Goal: Task Accomplishment & Management: Use online tool/utility

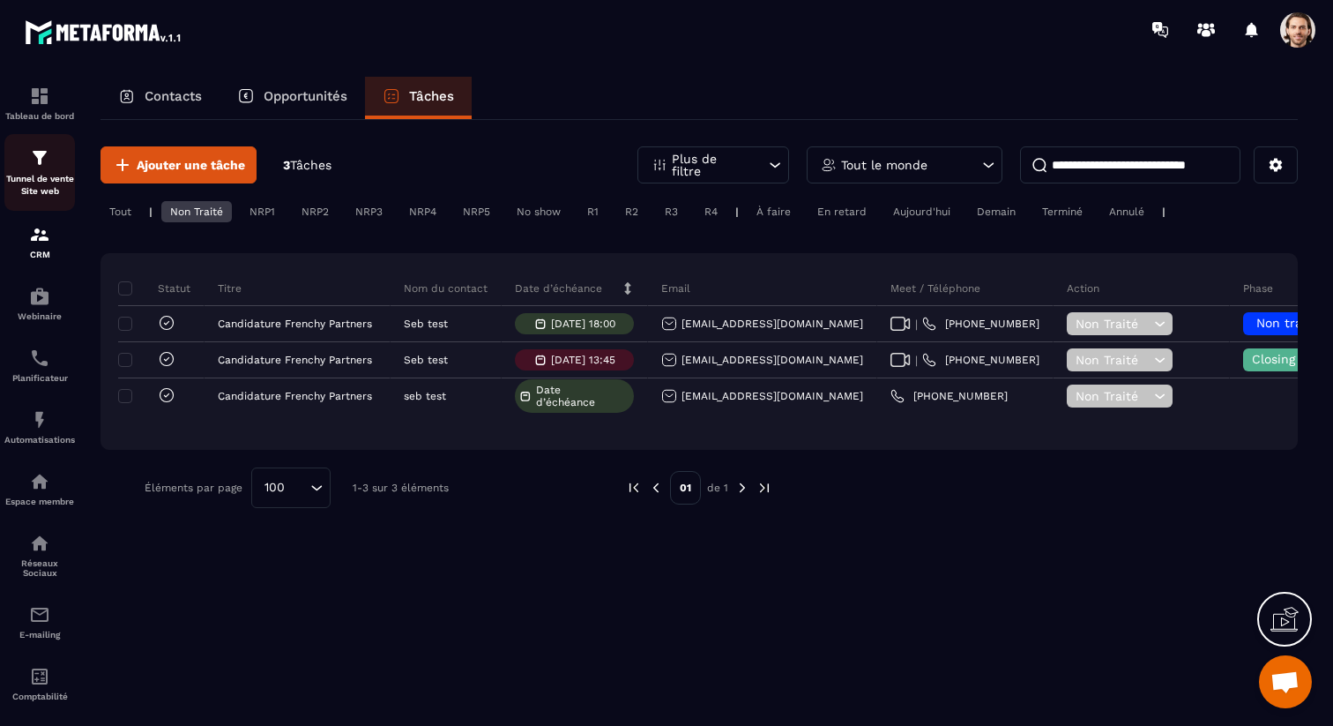
click at [39, 164] on img at bounding box center [39, 157] width 21 height 21
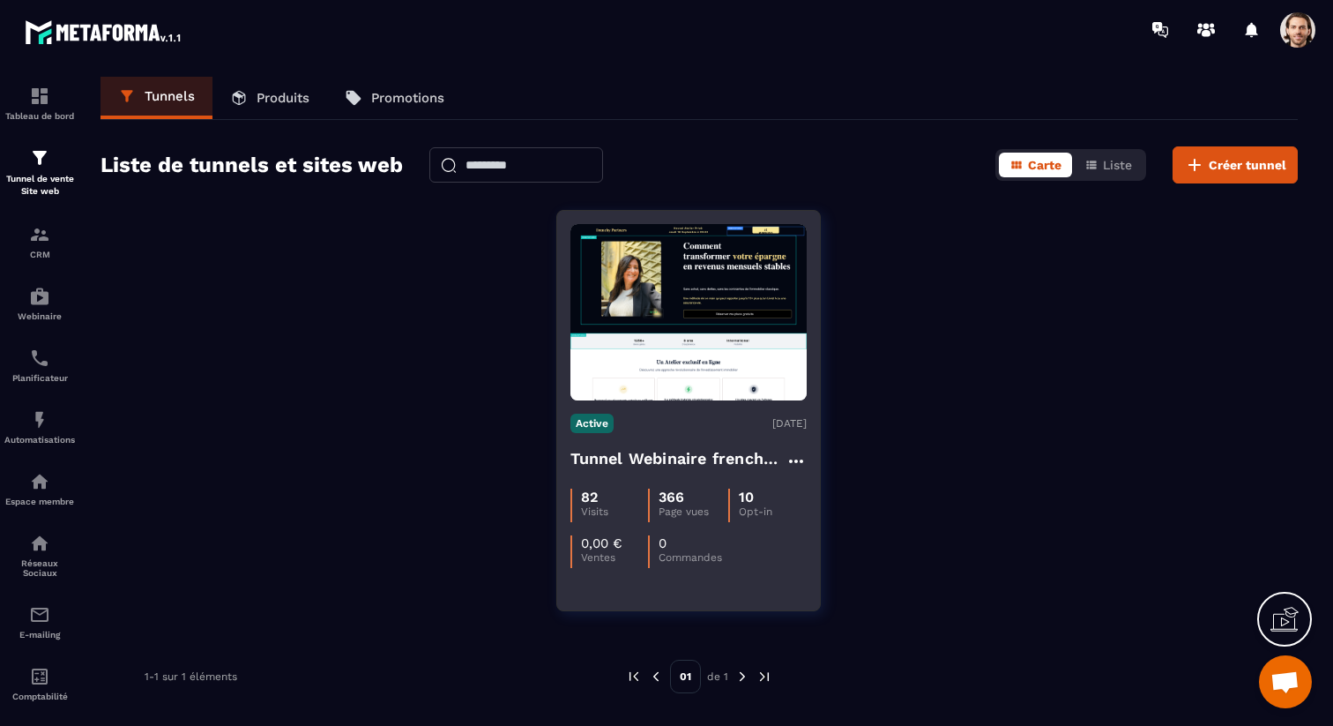
click at [639, 455] on h4 "Tunnel Webinaire frenchy partners" at bounding box center [677, 458] width 215 height 25
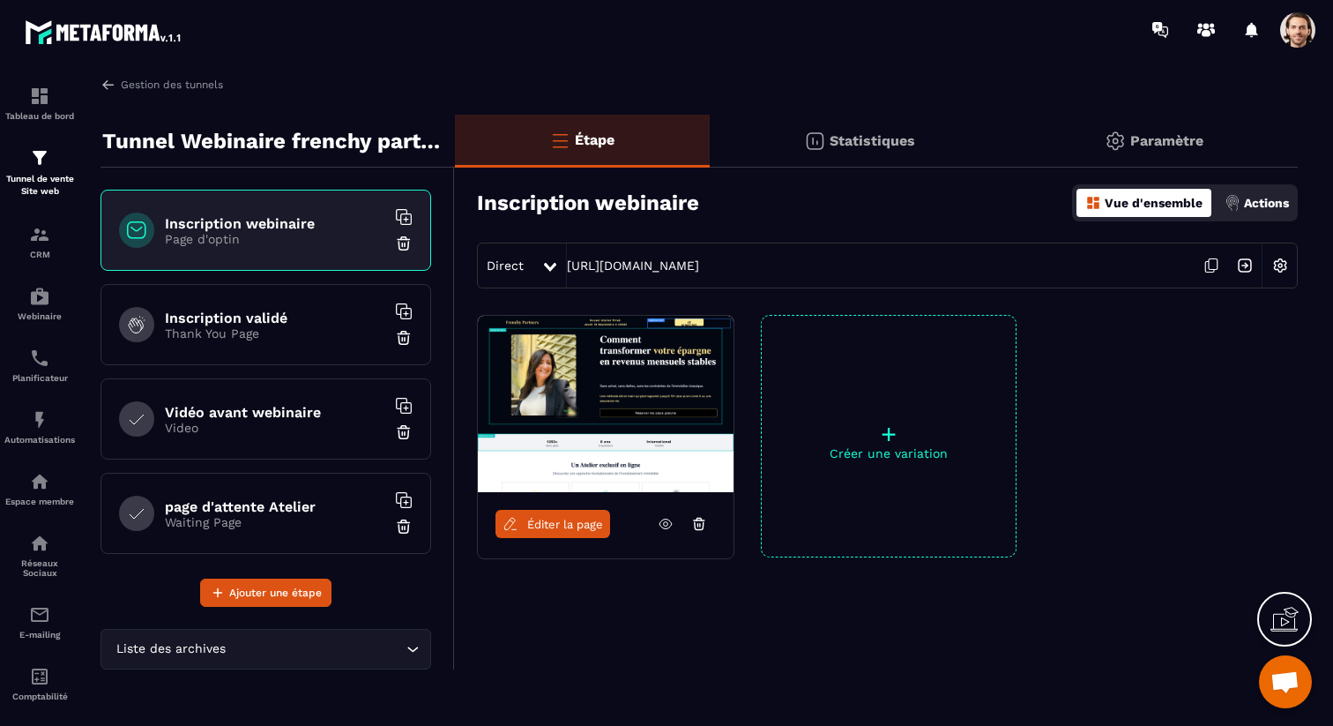
click at [1136, 137] on p "Paramètre" at bounding box center [1166, 140] width 73 height 17
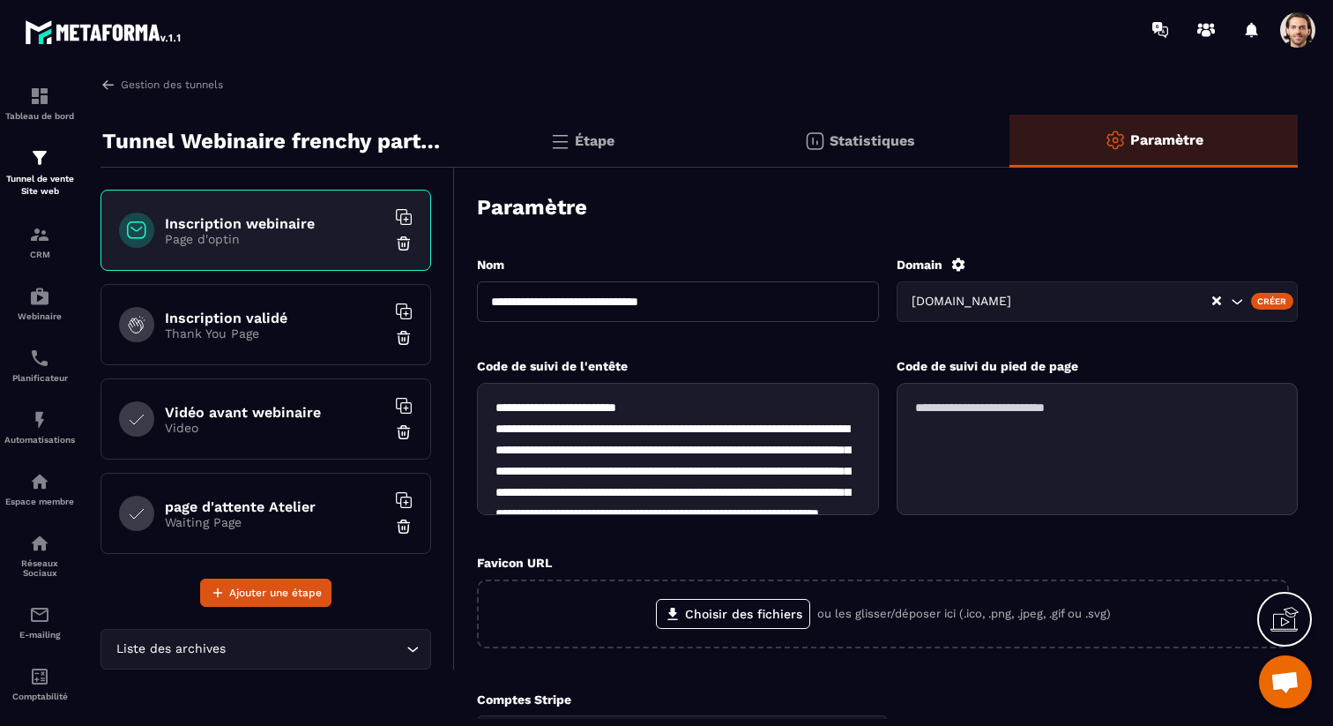
click at [1290, 31] on span at bounding box center [1297, 29] width 35 height 35
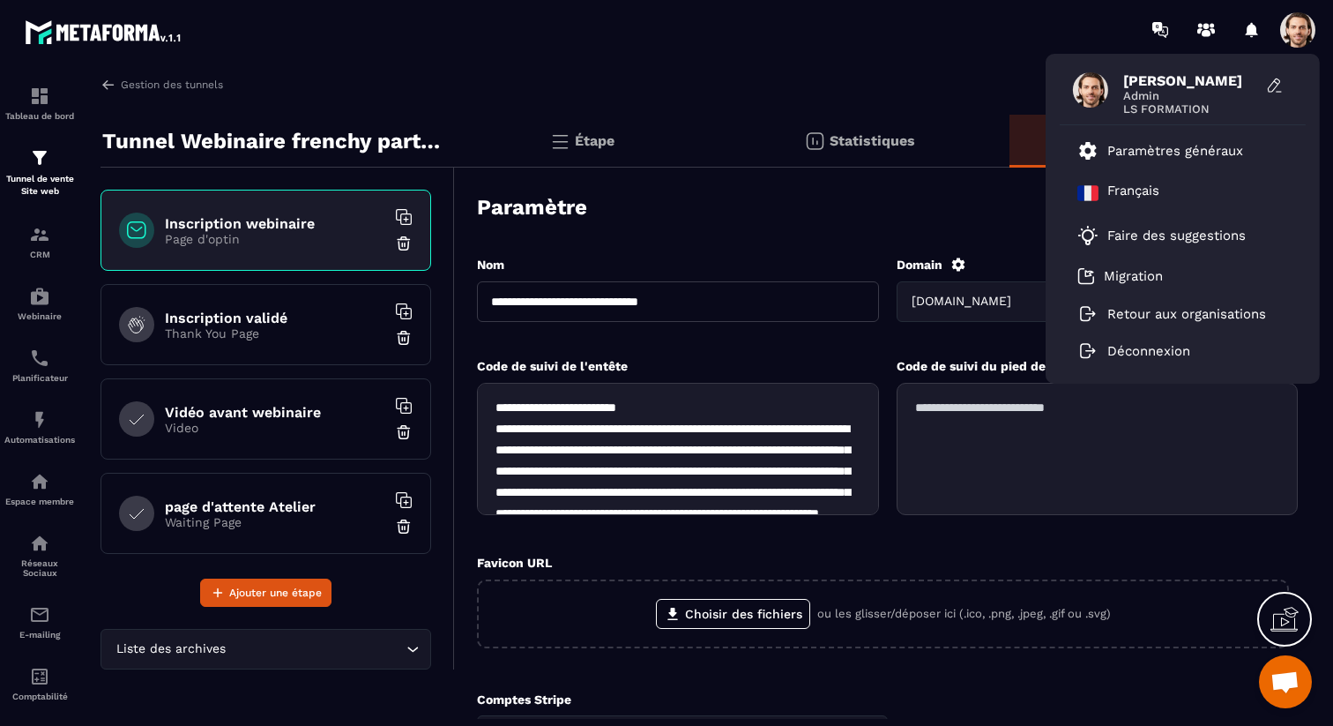
click at [800, 80] on div "Gestion des tunnels" at bounding box center [699, 85] width 1197 height 16
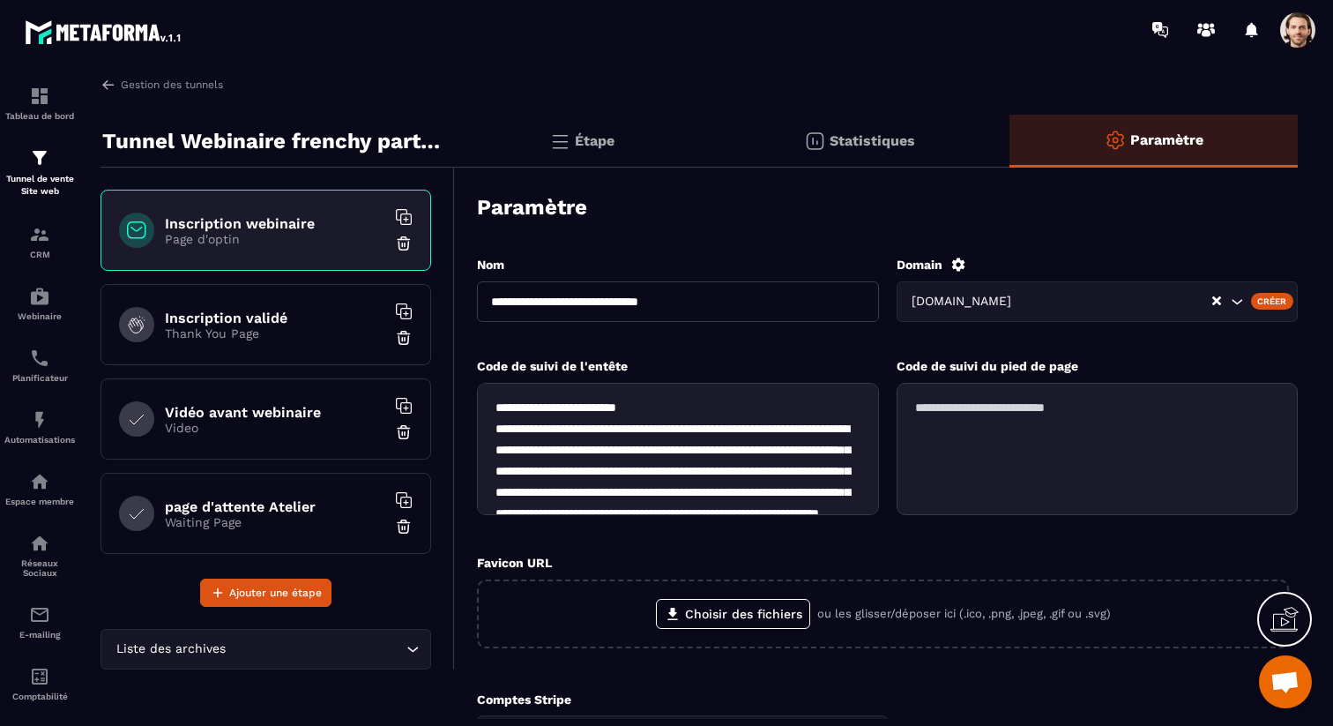
click at [1320, 34] on div at bounding box center [1302, 30] width 44 height 32
click at [1291, 34] on span at bounding box center [1297, 29] width 35 height 35
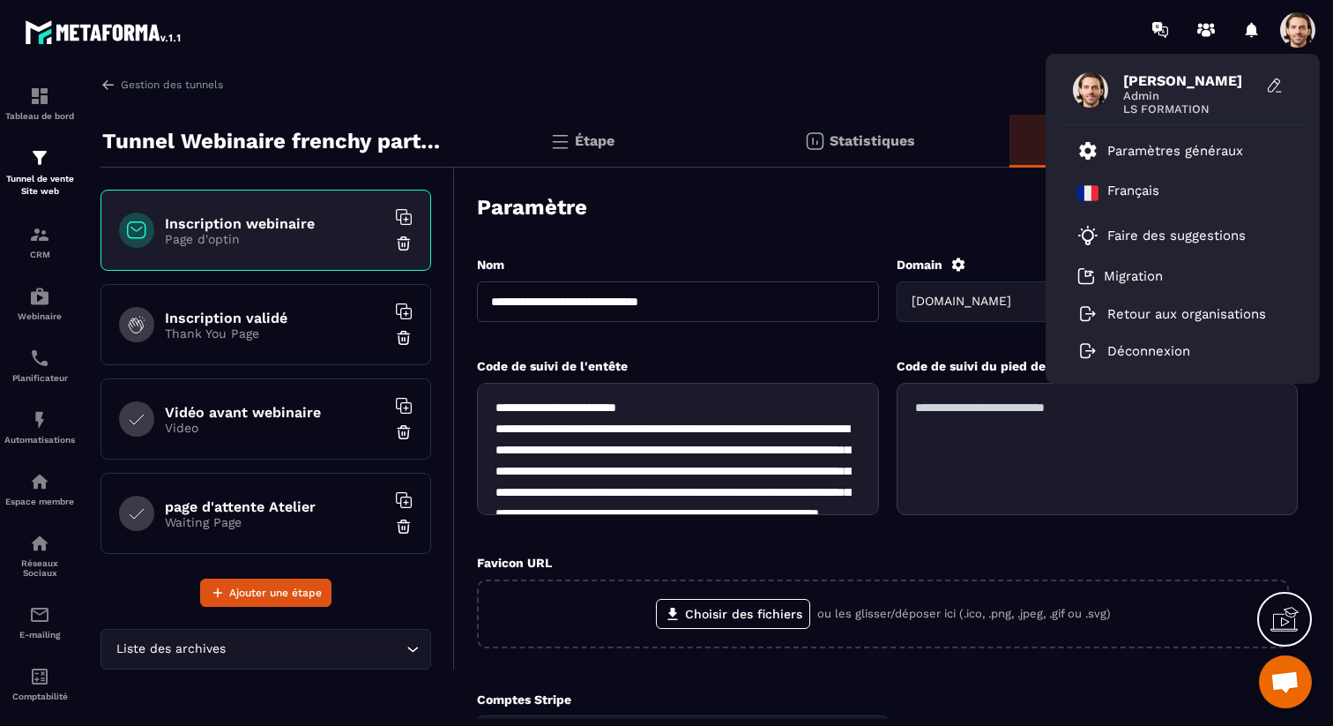
click at [598, 132] on p "Étape" at bounding box center [595, 140] width 40 height 17
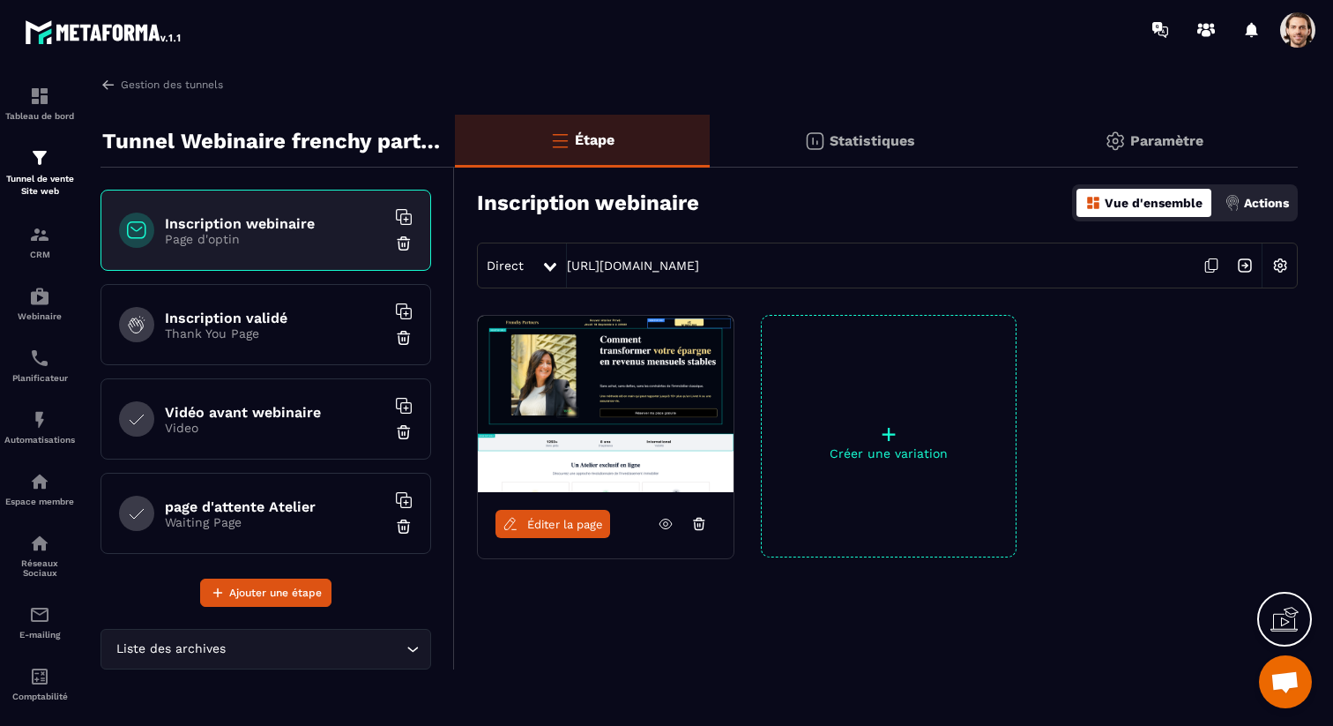
click at [562, 513] on link "Éditer la page" at bounding box center [553, 524] width 115 height 28
